Goal: Information Seeking & Learning: Learn about a topic

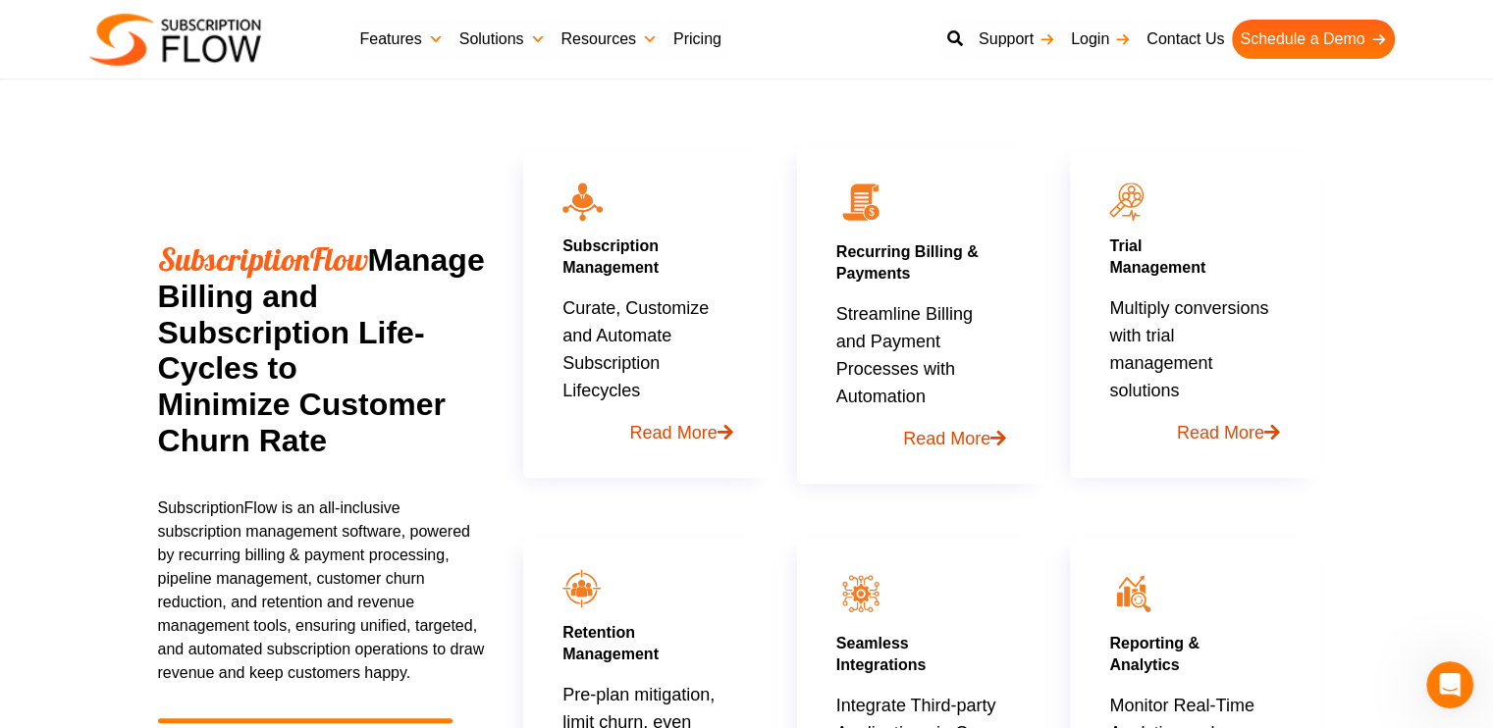
scroll to position [883, 0]
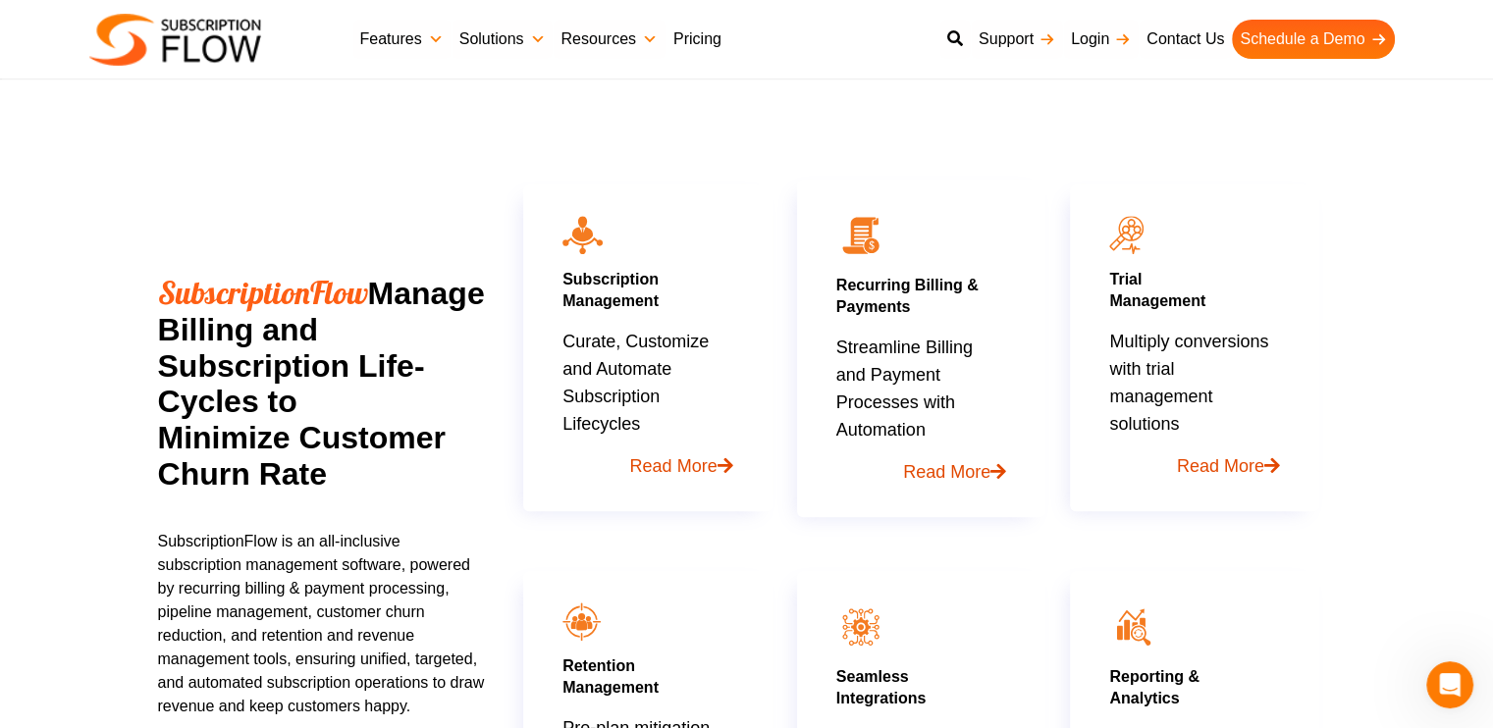
click at [711, 33] on link "Pricing" at bounding box center [697, 39] width 64 height 39
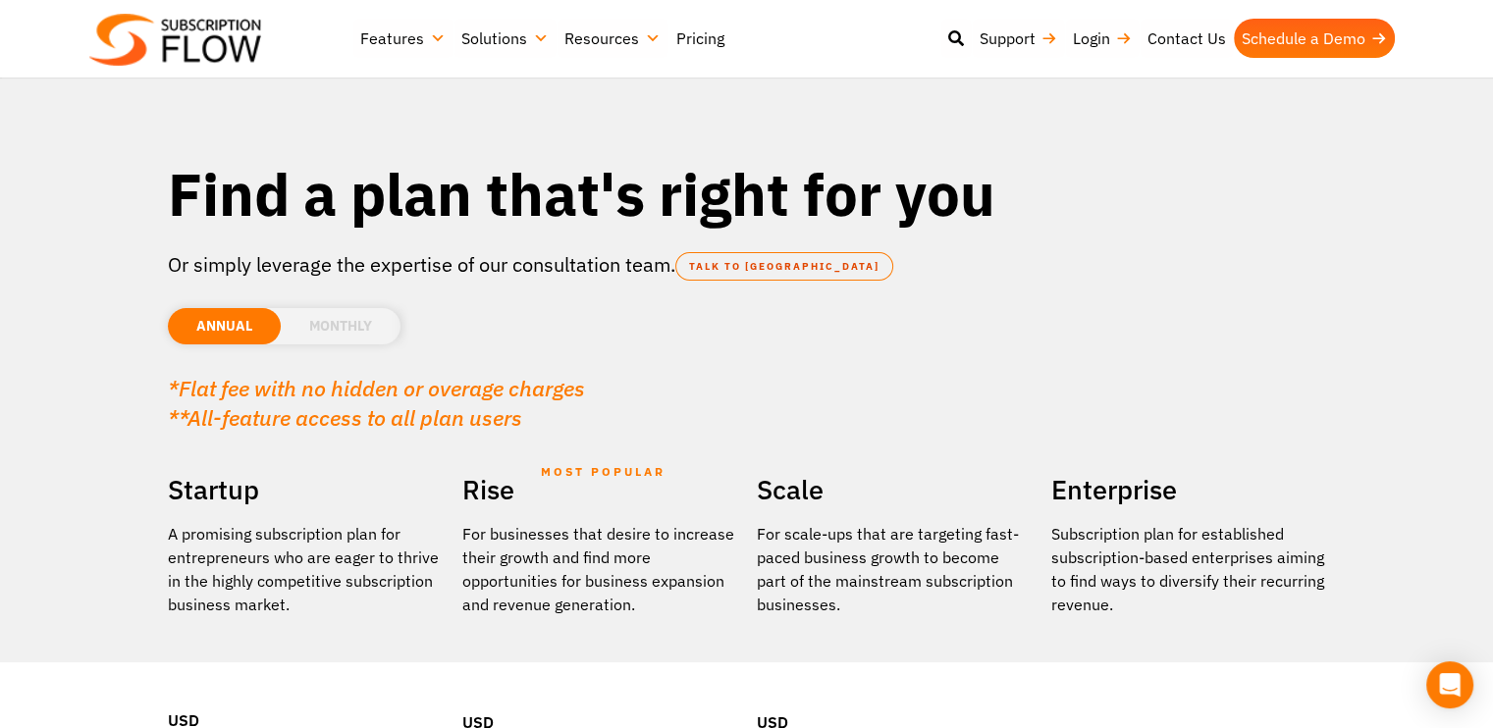
click at [348, 317] on li "MONTHLY" at bounding box center [341, 326] width 120 height 36
